Goal: Information Seeking & Learning: Find specific fact

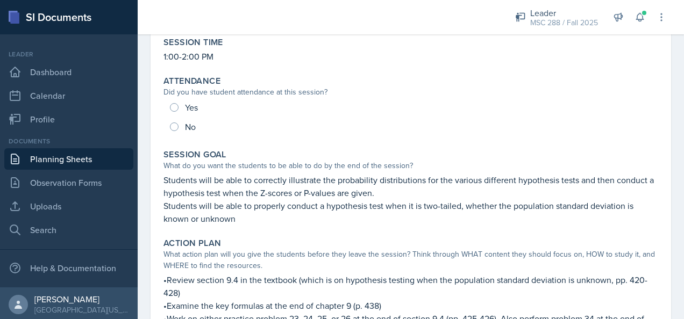
scroll to position [107, 0]
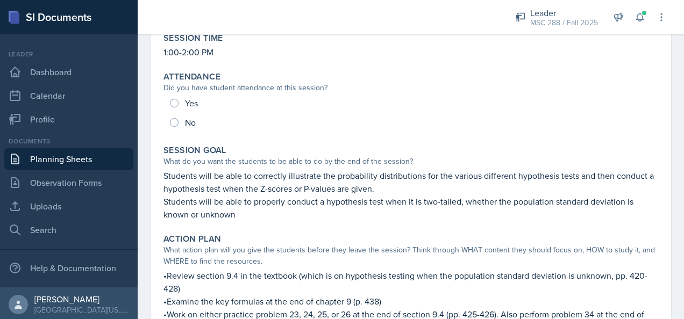
click at [49, 154] on link "Planning Sheets" at bounding box center [68, 158] width 129 height 21
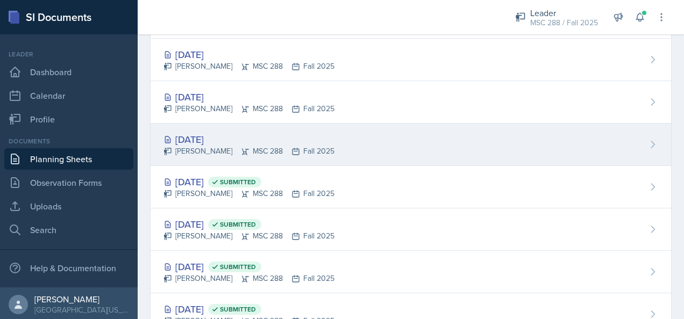
scroll to position [54, 0]
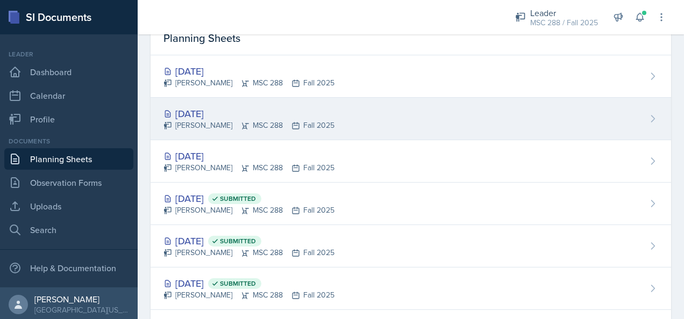
click at [215, 110] on div "Sep 17th, 2025" at bounding box center [248, 113] width 171 height 15
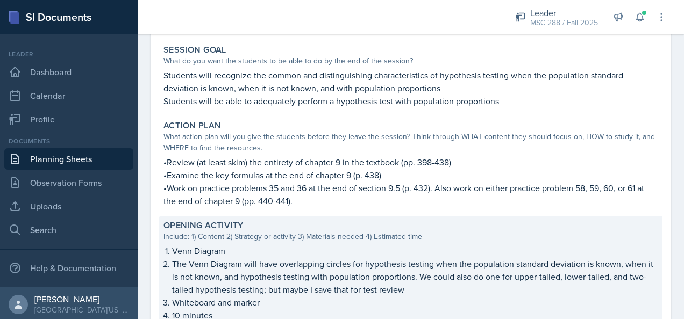
scroll to position [215, 0]
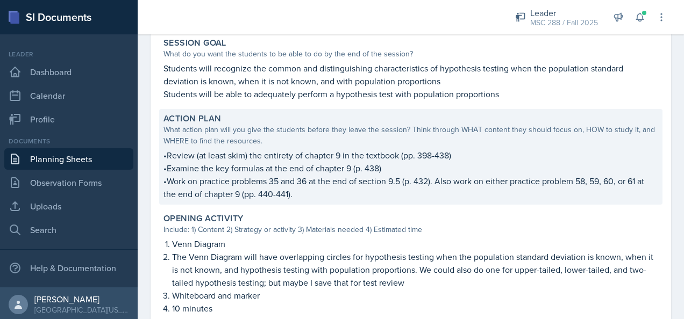
click at [303, 191] on p "•Work on practice problems 35 and 36 at the end of section 9.5 (p. 432). Also w…" at bounding box center [410, 188] width 494 height 26
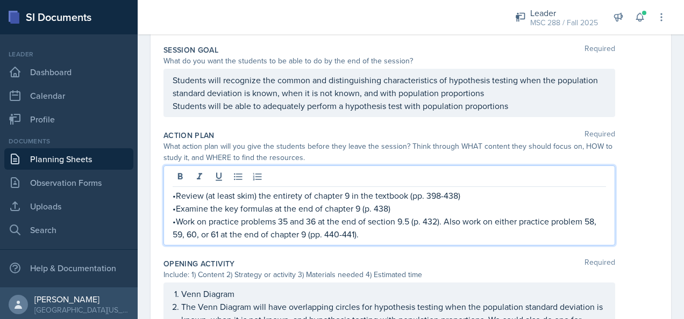
drag, startPoint x: 177, startPoint y: 200, endPoint x: 267, endPoint y: 223, distance: 92.5
click at [267, 223] on p "•Work on practice problems 35 and 36 at the end of section 9.5 (p. 432). Also w…" at bounding box center [389, 228] width 433 height 26
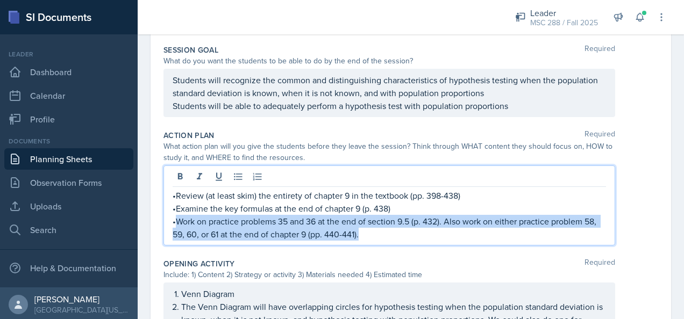
drag, startPoint x: 384, startPoint y: 235, endPoint x: 177, endPoint y: 220, distance: 207.5
click at [177, 220] on p "•Work on practice problems 35 and 36 at the end of section 9.5 (p. 432). Also w…" at bounding box center [389, 228] width 433 height 26
copy p "Work on practice problems 35 and 36 at the end of section 9.5 (p. 432). Also wo…"
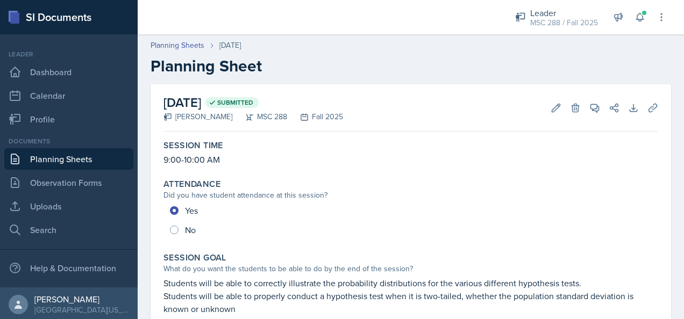
scroll to position [161, 0]
